Goal: Find specific fact: Find specific fact

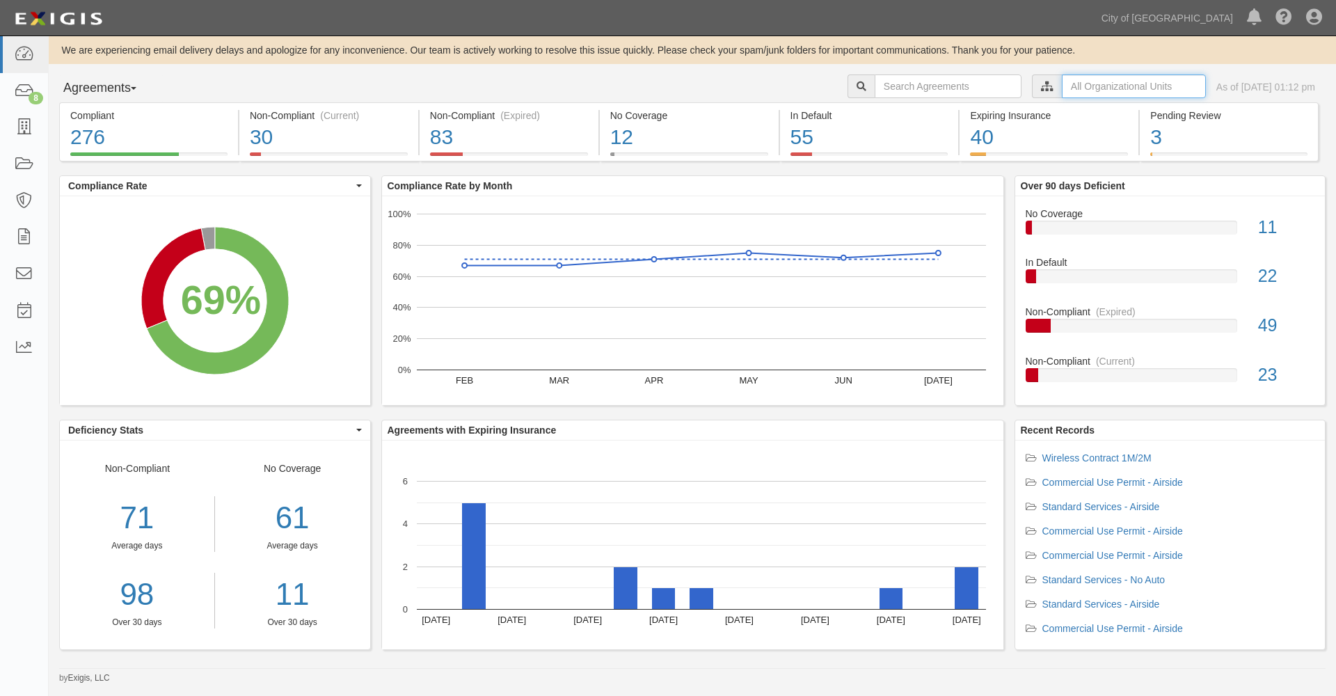
click at [1074, 89] on input "text" at bounding box center [1134, 86] width 144 height 24
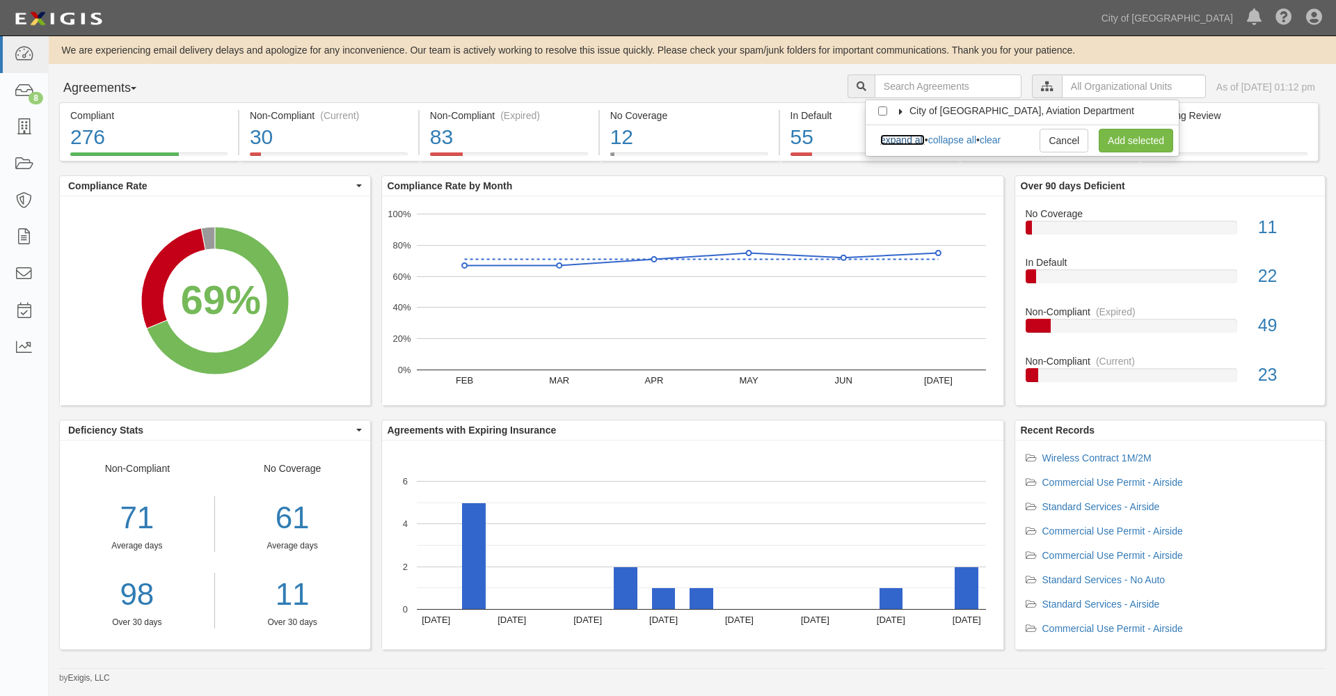
click at [911, 140] on link "expand all" at bounding box center [902, 139] width 45 height 11
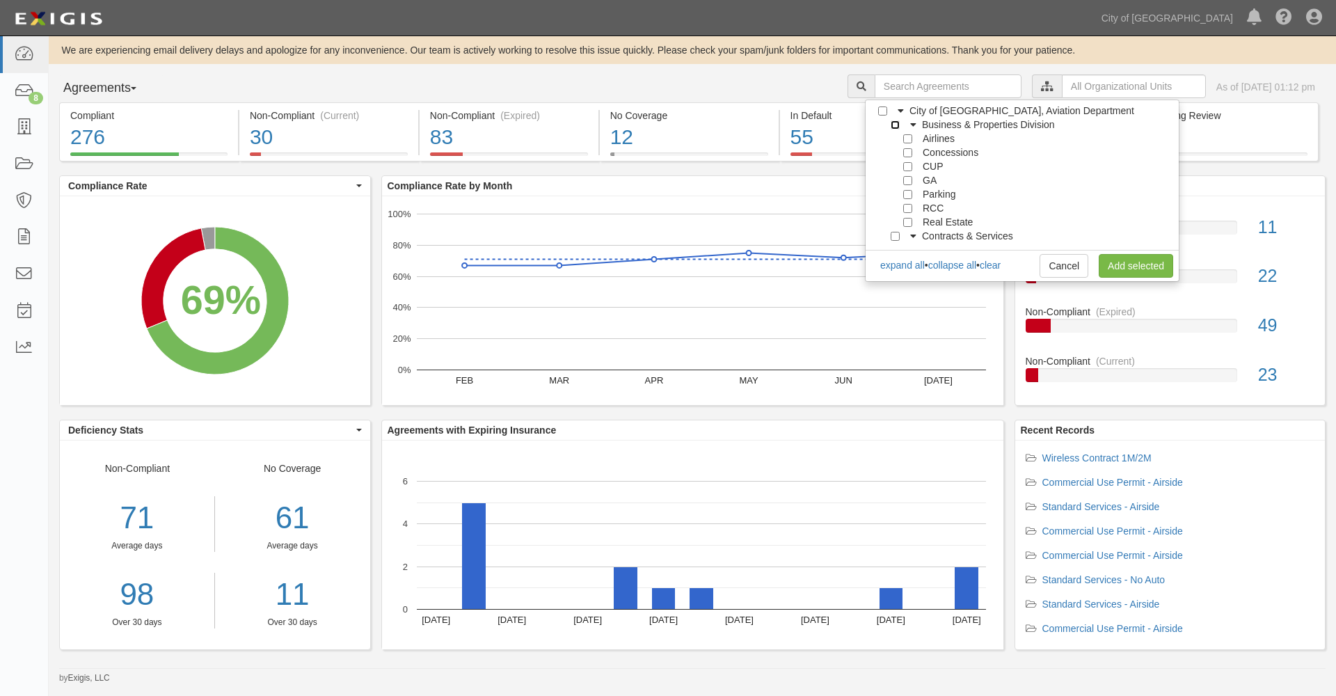
click at [895, 125] on input "Business & Properties Division" at bounding box center [895, 124] width 9 height 9
checkbox input "true"
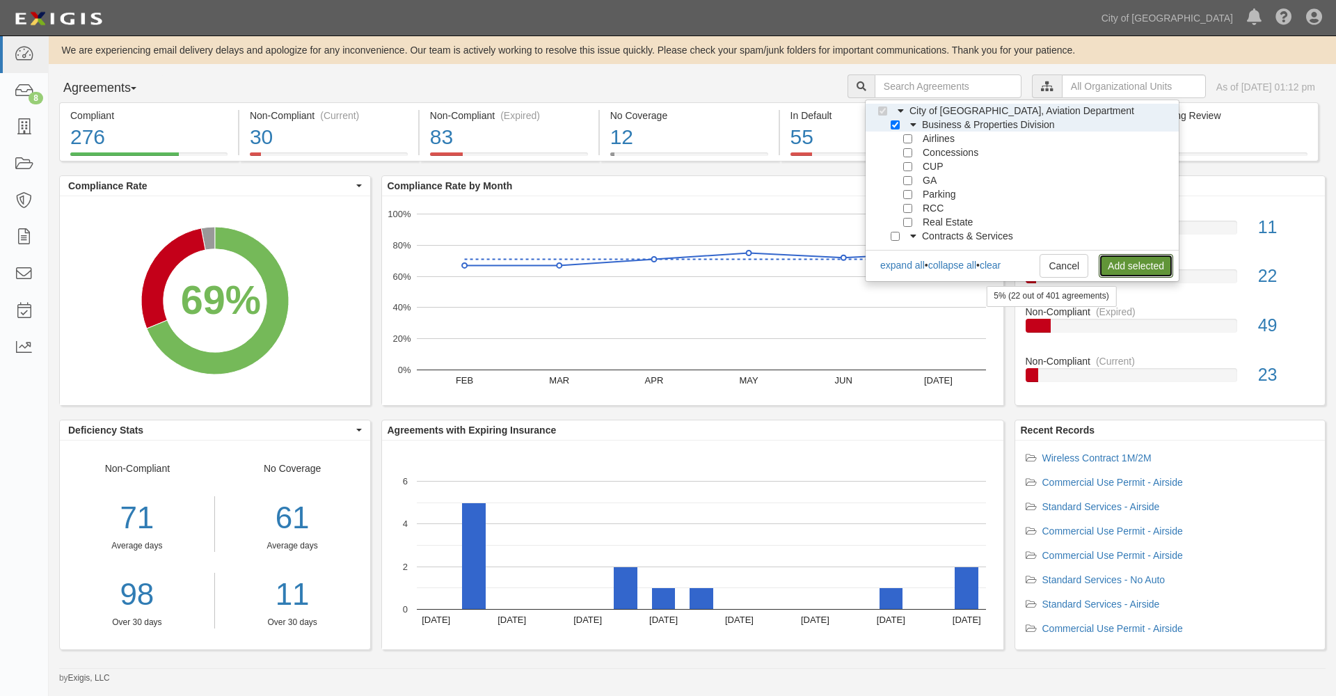
drag, startPoint x: 1125, startPoint y: 264, endPoint x: 1115, endPoint y: 271, distance: 12.0
click at [1126, 264] on link "Add selected" at bounding box center [1136, 266] width 74 height 24
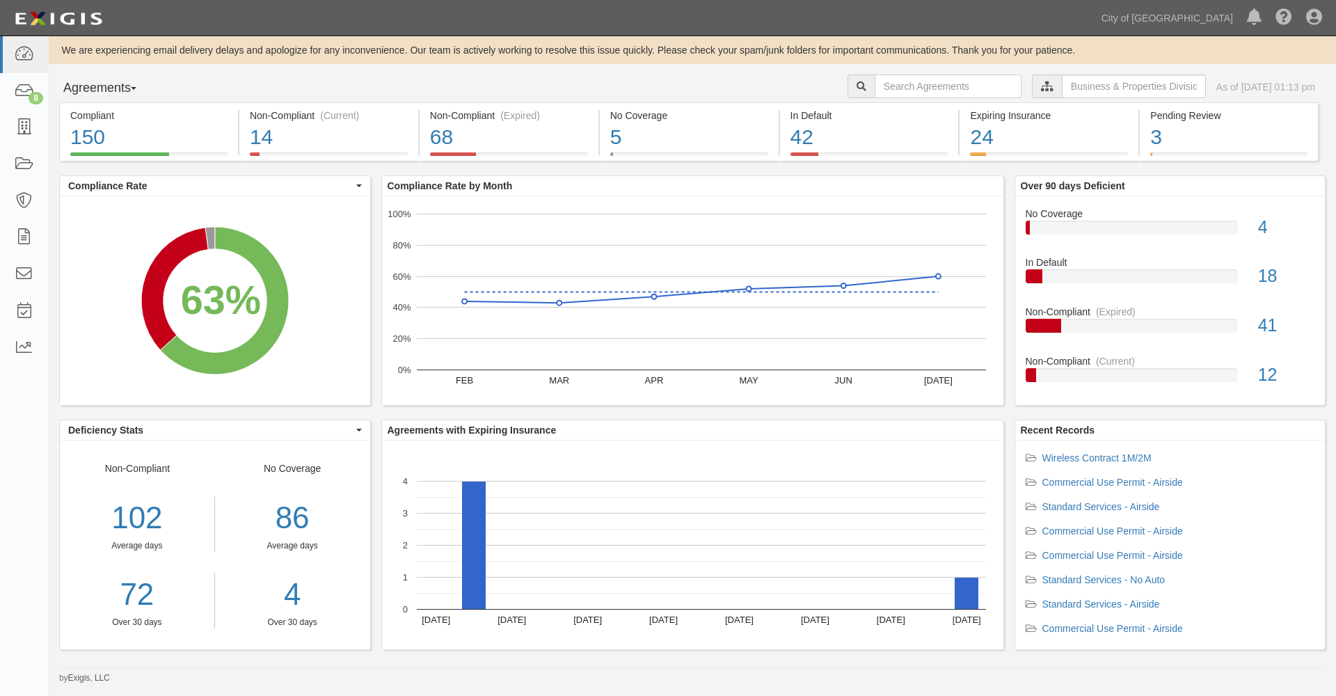
click at [11, 393] on div "Dashboard 8 Inbox Parties Agreements Coverages Documents Messages Tasks Reports" at bounding box center [24, 366] width 49 height 660
click at [22, 159] on icon at bounding box center [23, 165] width 19 height 16
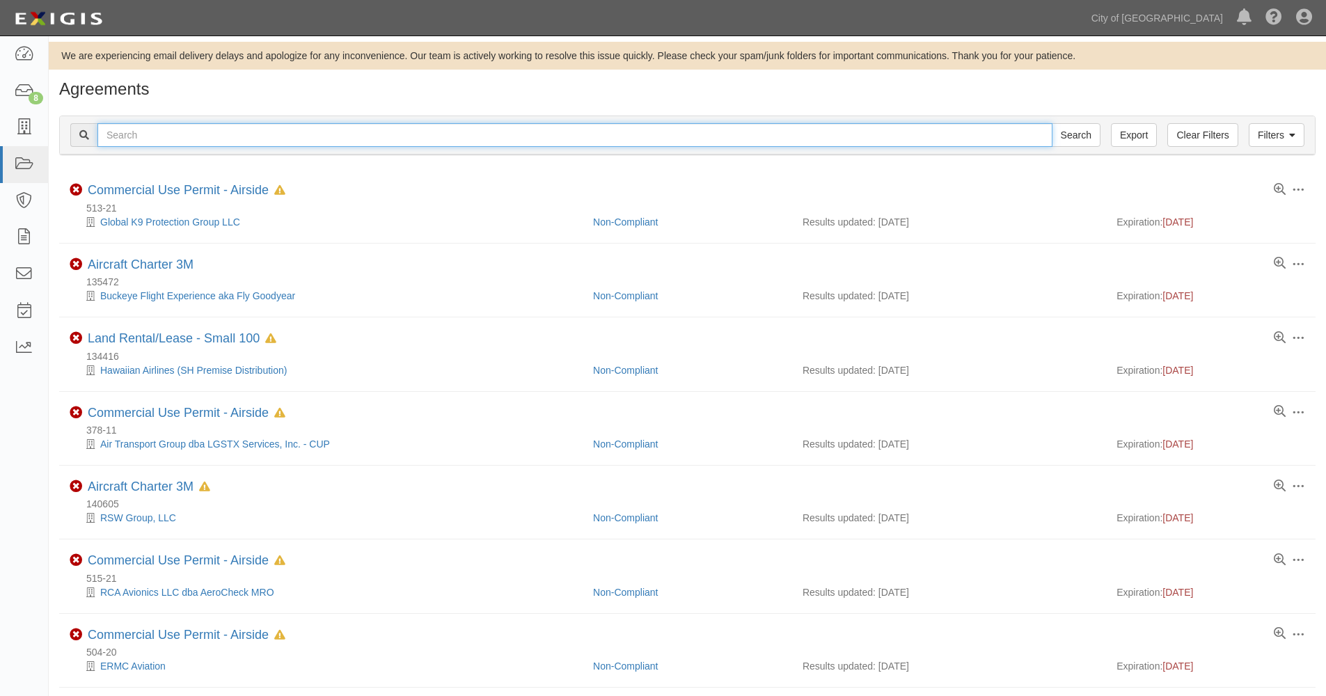
click at [148, 127] on input "text" at bounding box center [574, 135] width 955 height 24
type input "ad partners"
click at [1051, 123] on input "Search" at bounding box center [1075, 135] width 49 height 24
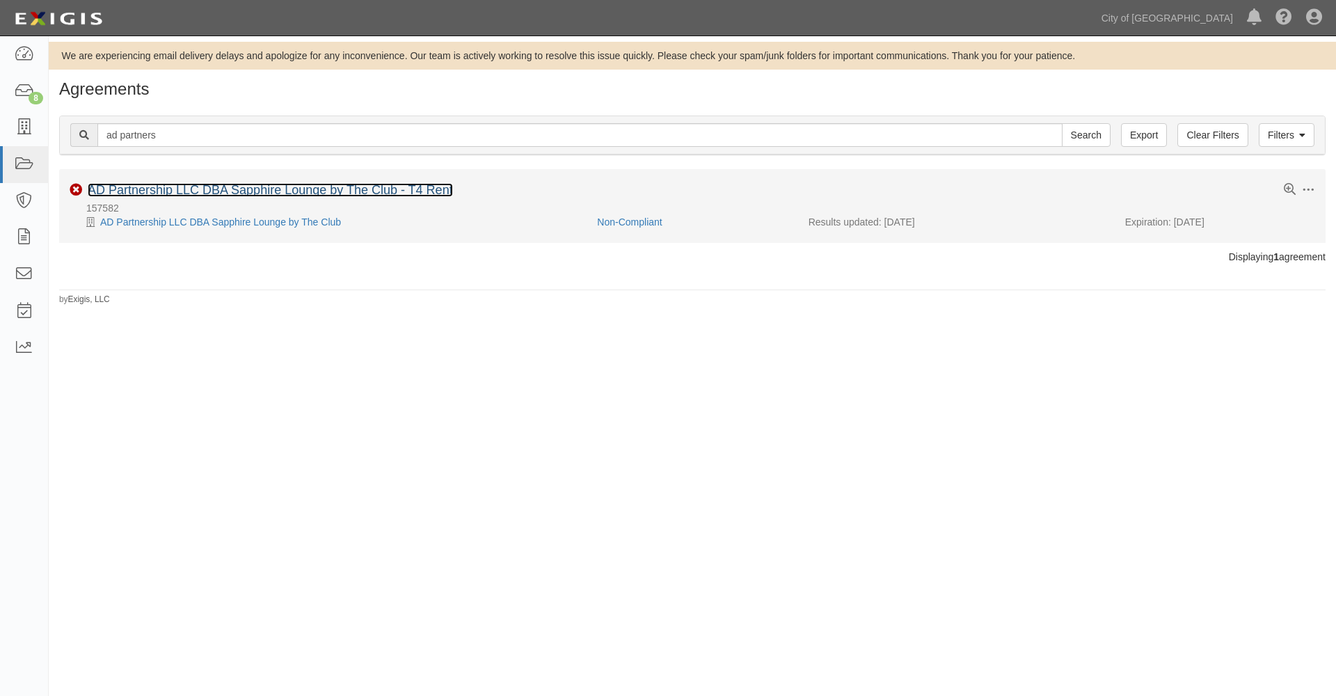
click at [156, 188] on link "AD Partnership LLC DBA Sapphire Lounge by The Club - T4 Rent" at bounding box center [270, 190] width 365 height 14
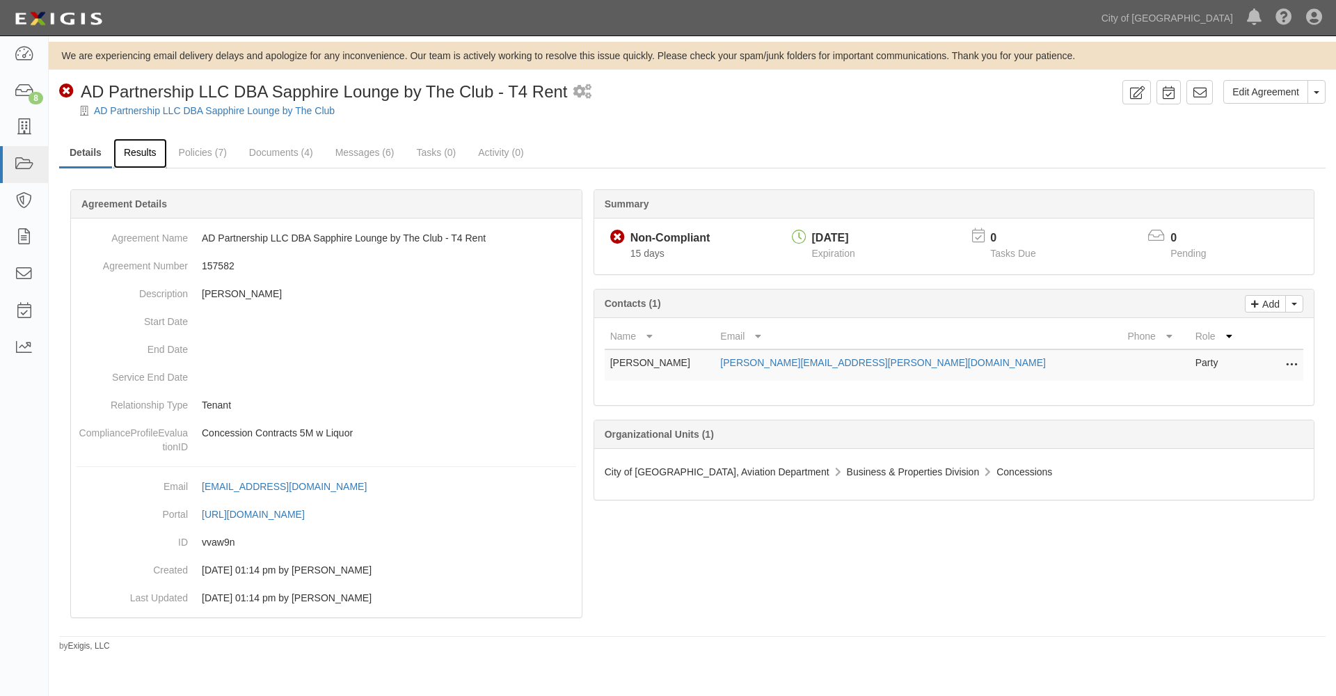
click at [138, 152] on link "Results" at bounding box center [140, 153] width 54 height 30
click at [224, 262] on dd "157582" at bounding box center [327, 266] width 500 height 28
copy dd "157582"
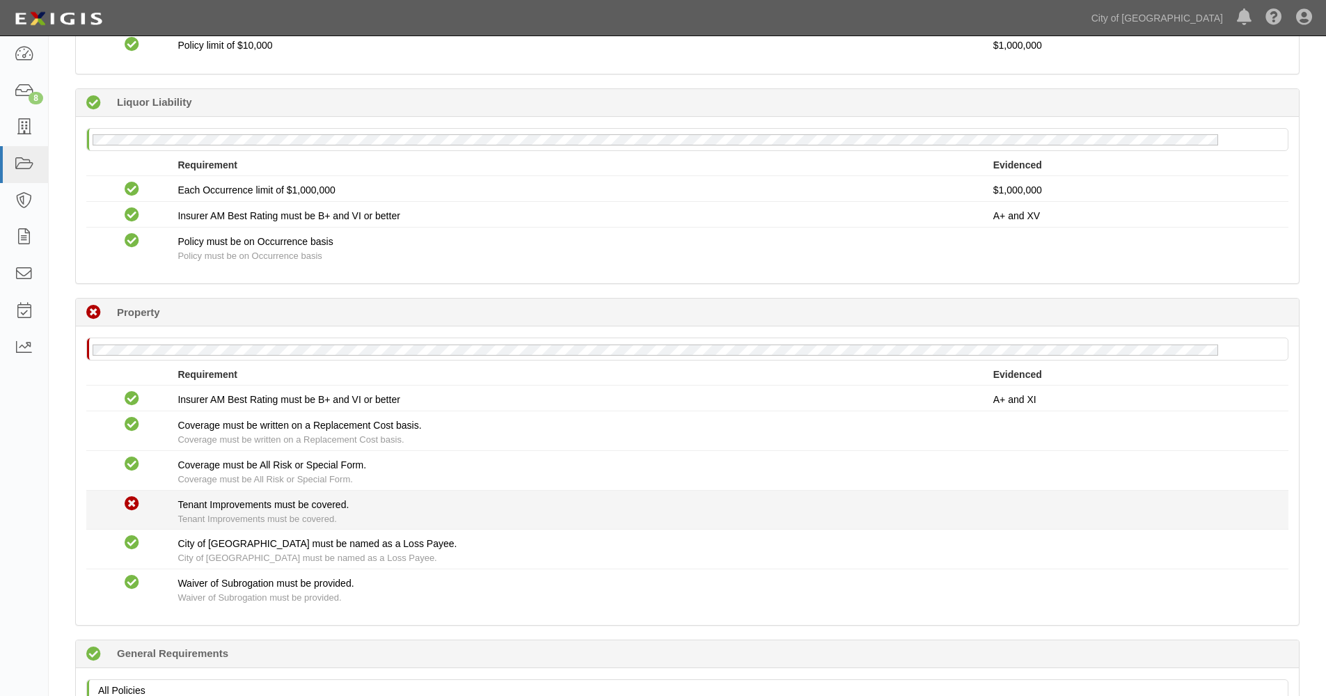
scroll to position [1392, 0]
